Goal: Check status: Check status

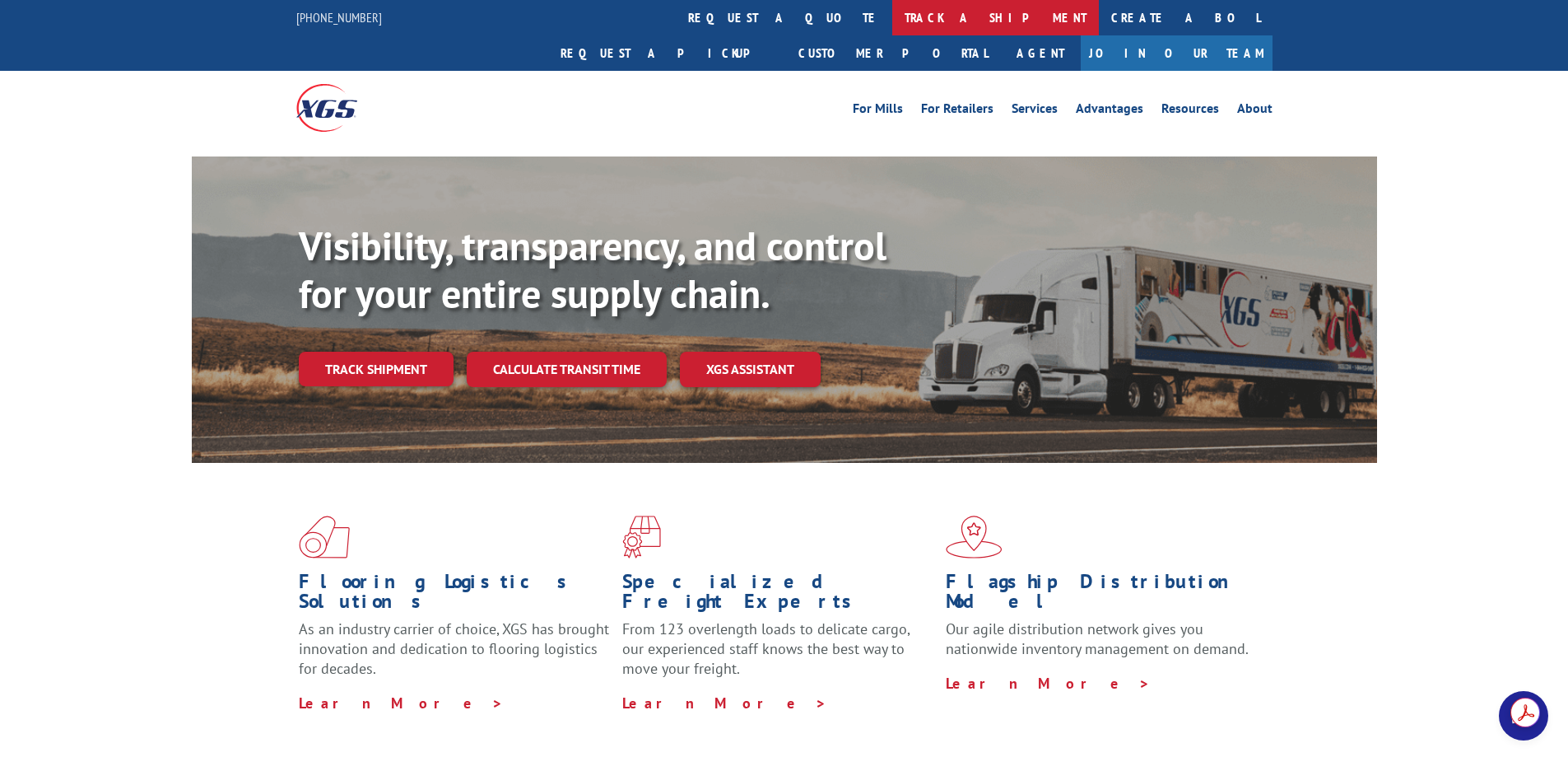
click at [892, 20] on link "track a shipment" at bounding box center [995, 17] width 206 height 35
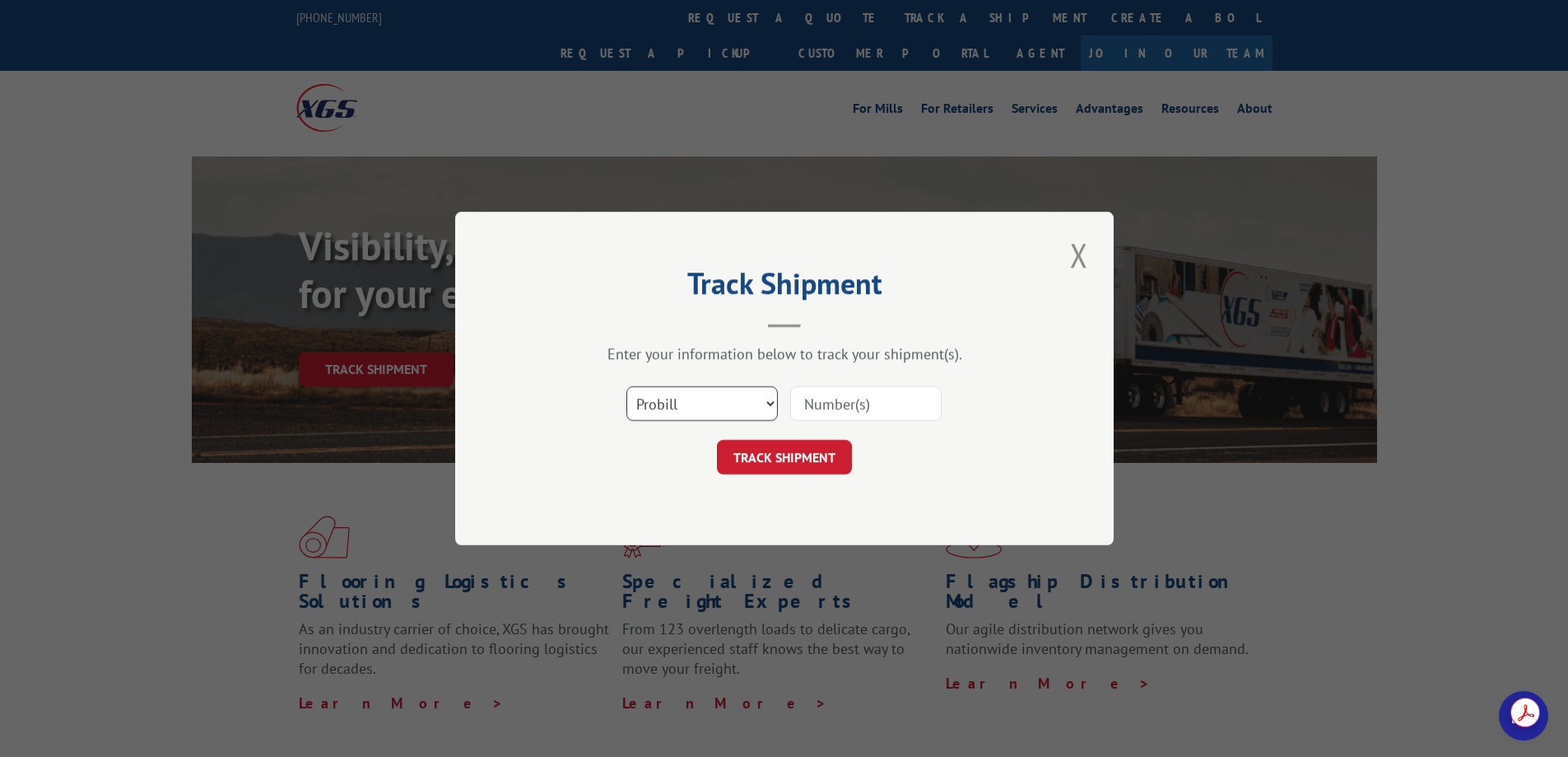
click at [731, 413] on select "Select category... Probill BOL PO" at bounding box center [702, 404] width 152 height 34
select select "bol"
click at [626, 387] on select "Select category... Probill BOL PO" at bounding box center [702, 404] width 152 height 34
click at [847, 407] on input at bounding box center [865, 404] width 152 height 34
paste input "0394250000020368"
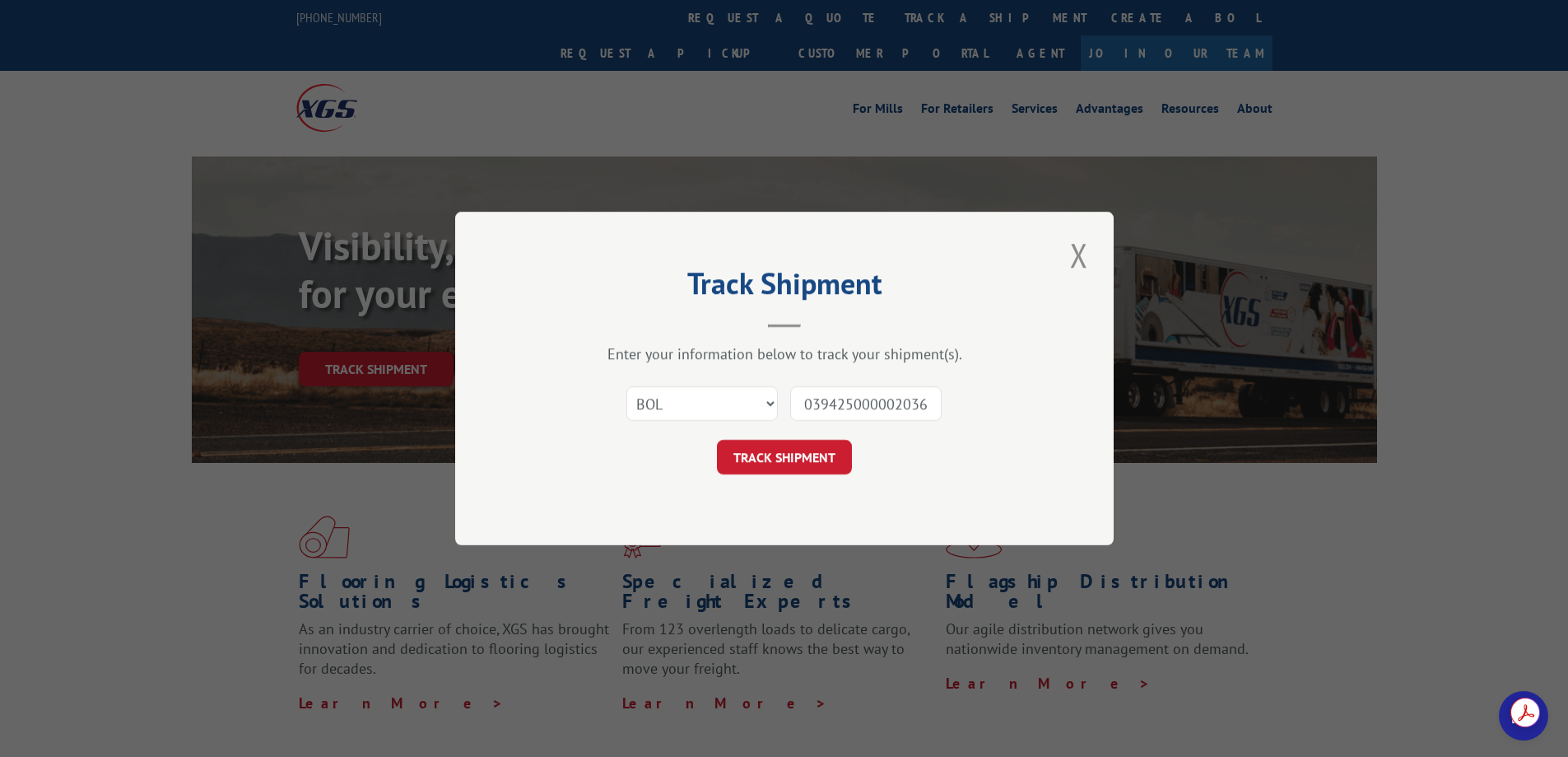
scroll to position [0, 5]
type input "0394250000020368"
click at [793, 459] on button "TRACK SHIPMENT" at bounding box center [785, 457] width 135 height 34
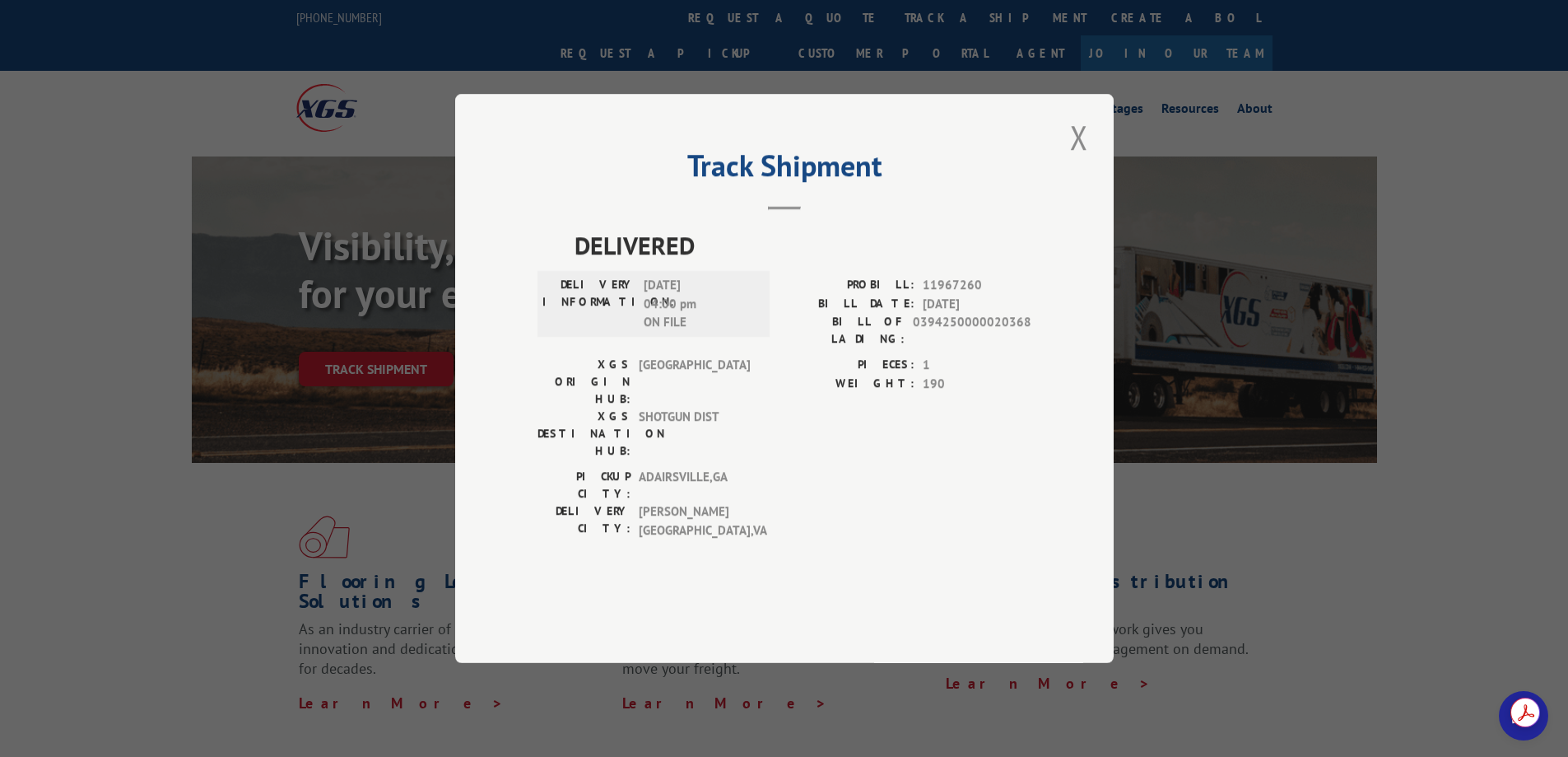
drag, startPoint x: 968, startPoint y: 351, endPoint x: 926, endPoint y: 359, distance: 42.8
click at [926, 314] on span "[DATE]" at bounding box center [977, 304] width 109 height 19
drag, startPoint x: 727, startPoint y: 336, endPoint x: 652, endPoint y: 338, distance: 75.0
click at [652, 332] on span "[DATE] 04:00 pm ON FILE" at bounding box center [699, 303] width 111 height 56
click at [751, 332] on span "[DATE] 04:00 pm ON FILE" at bounding box center [699, 303] width 111 height 56
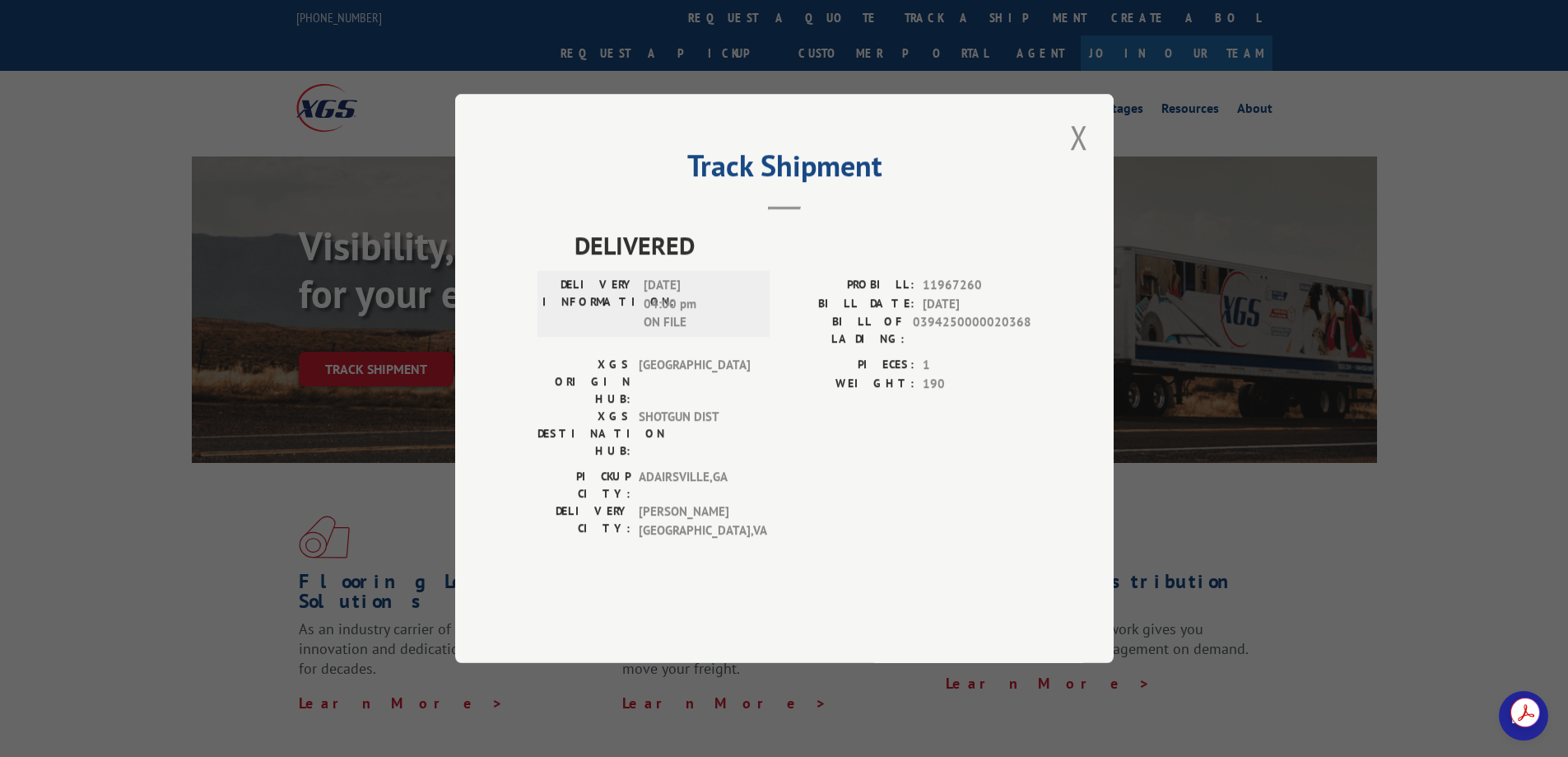
drag, startPoint x: 713, startPoint y: 331, endPoint x: 641, endPoint y: 335, distance: 72.1
click at [641, 332] on div "DELIVERY INFORMATION: [DATE] 04:00 pm ON FILE" at bounding box center [653, 303] width 222 height 56
copy span "[DATE]"
click at [1047, 366] on div "Track Shipment DELIVERED DELIVERY INFORMATION: [DATE] 04:00 pm ON FILE PROBILL:…" at bounding box center [784, 379] width 659 height 569
drag, startPoint x: 1039, startPoint y: 368, endPoint x: 793, endPoint y: 370, distance: 246.0
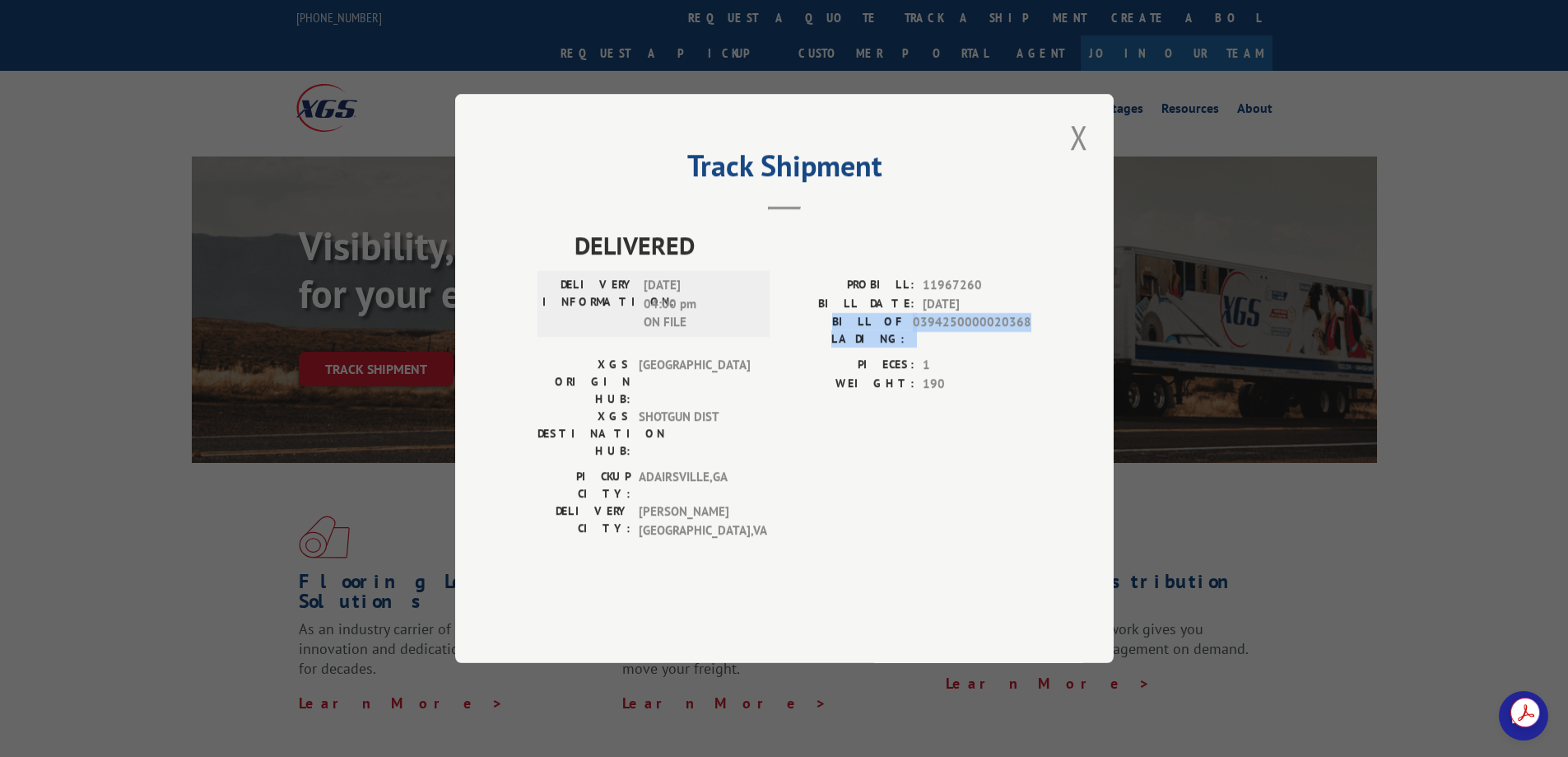
click at [793, 370] on div "Track Shipment DELIVERED DELIVERY INFORMATION: [DATE] 04:00 pm ON FILE PROBILL:…" at bounding box center [784, 379] width 659 height 569
copy div "BILL OF LADING: 0394250000020368"
